Goal: Information Seeking & Learning: Learn about a topic

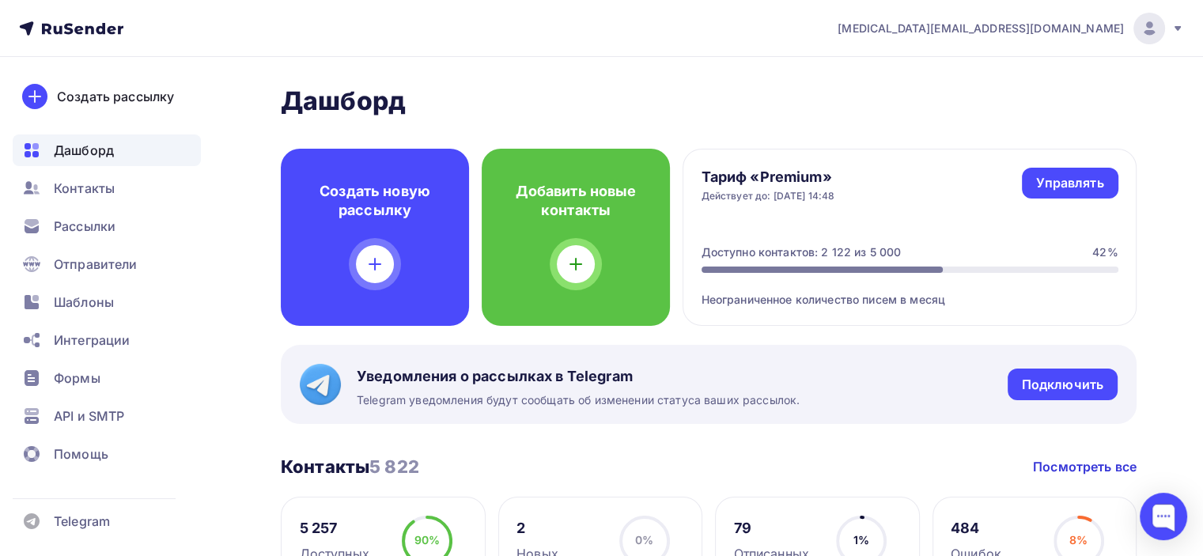
click at [1150, 26] on img at bounding box center [1148, 28] width 19 height 19
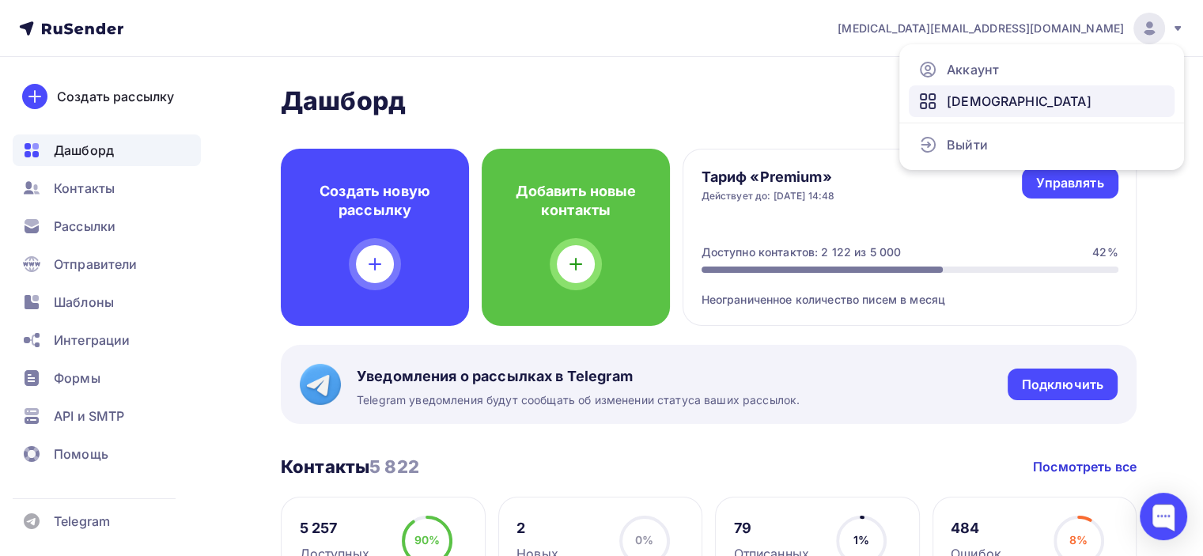
click at [993, 100] on span "[DEMOGRAPHIC_DATA]" at bounding box center [1018, 101] width 145 height 19
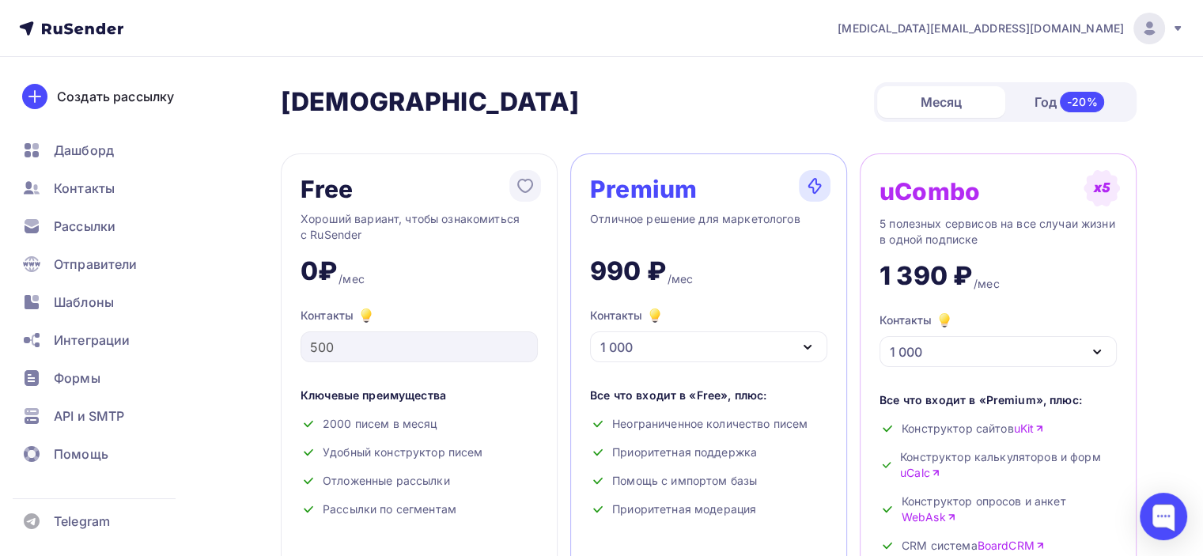
click at [723, 97] on div "[PERSON_NAME] Год -20%" at bounding box center [708, 102] width 855 height 40
click at [54, 21] on icon at bounding box center [71, 28] width 104 height 19
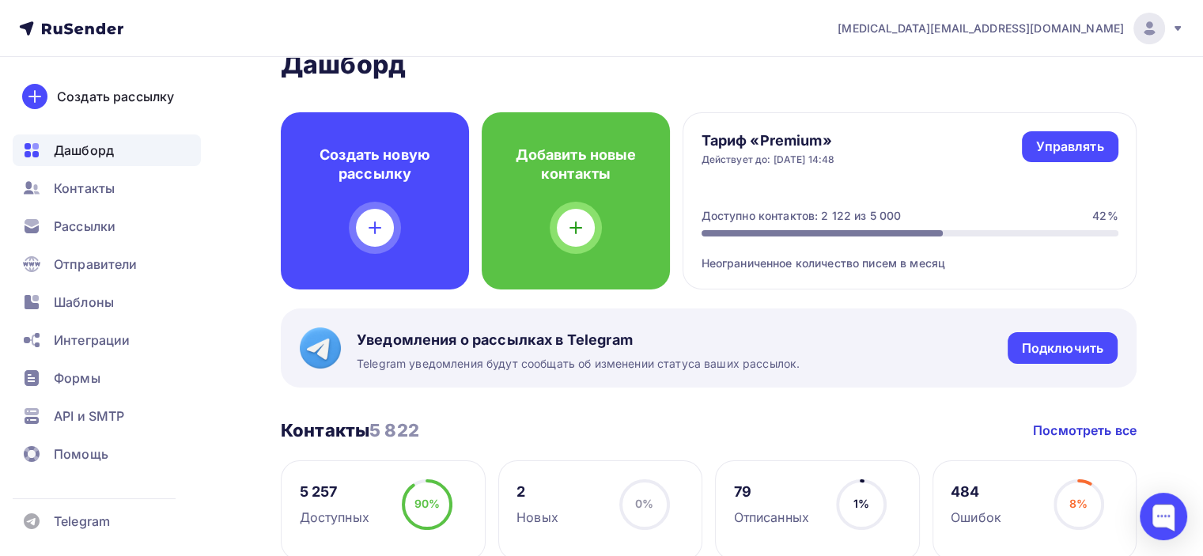
scroll to position [237, 0]
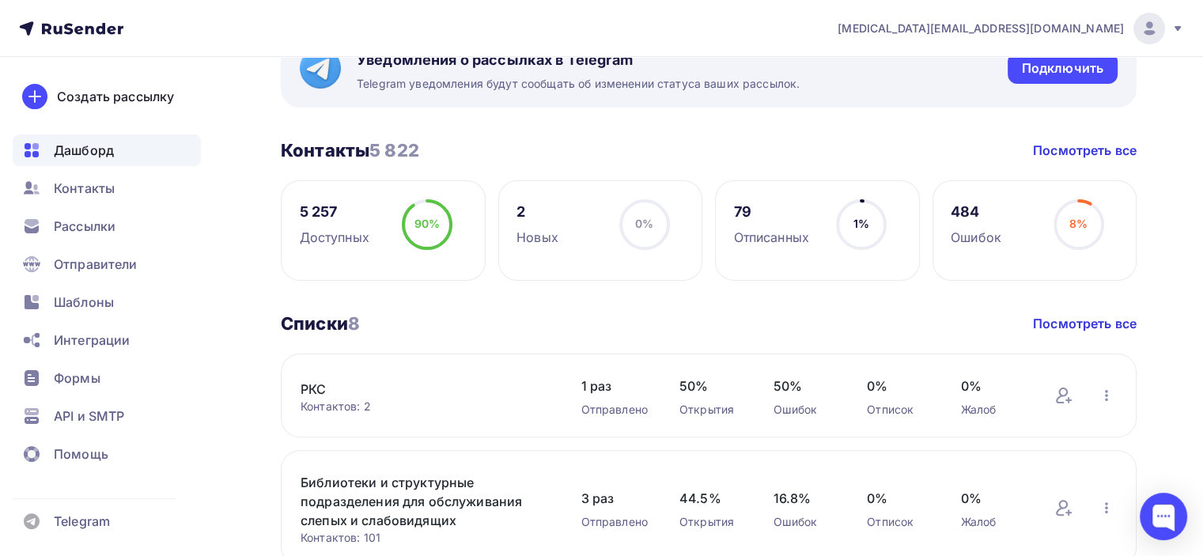
scroll to position [0, 0]
